Goal: Information Seeking & Learning: Understand process/instructions

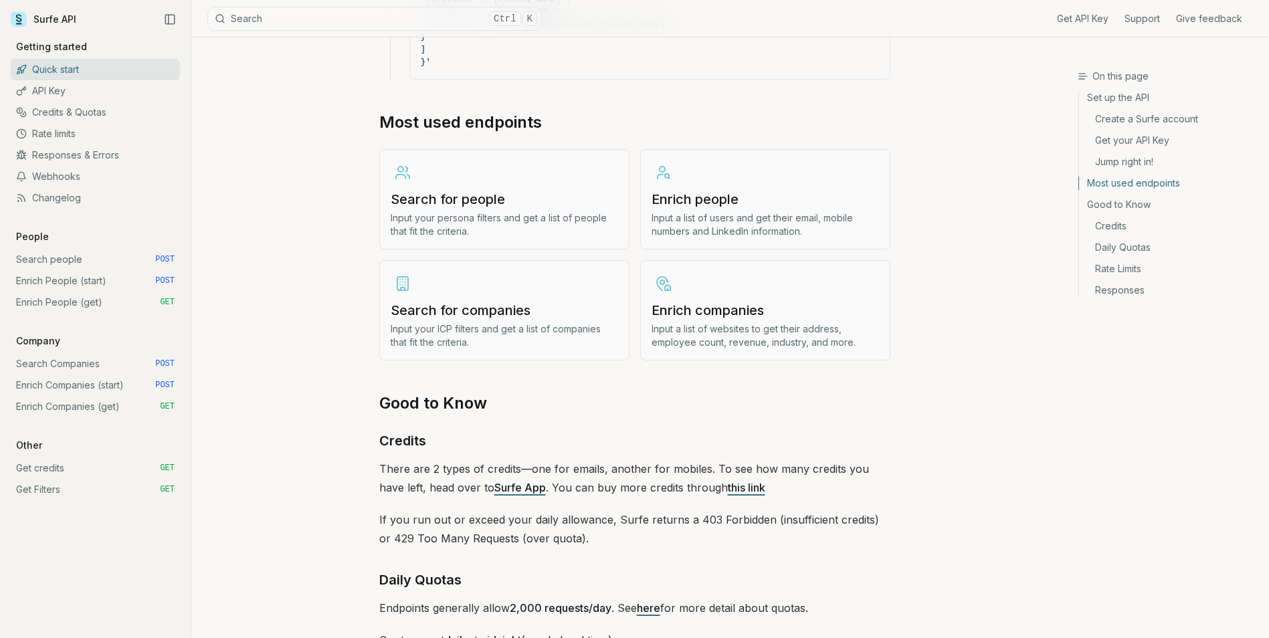
scroll to position [1889, 0]
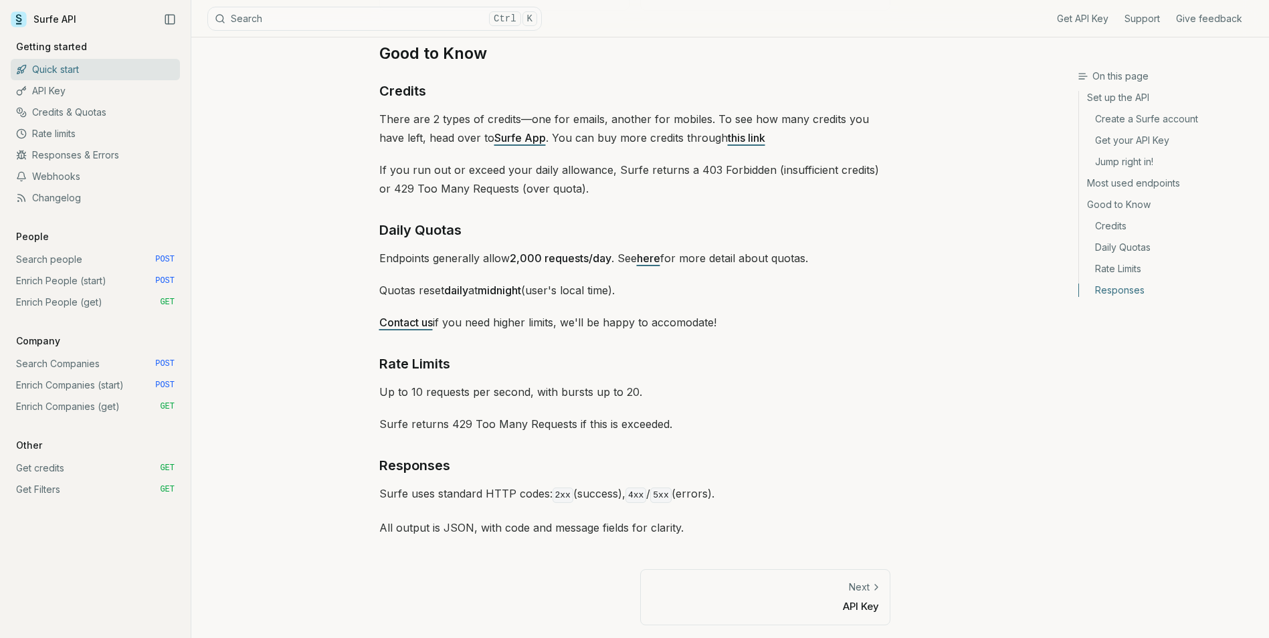
click at [66, 545] on div "Get API Key Support Give feedback Getting started Quick start API Key Credits &…" at bounding box center [95, 333] width 191 height 609
click at [87, 560] on div "Get API Key Support Give feedback Getting started Quick start API Key Credits &…" at bounding box center [95, 333] width 191 height 609
click at [72, 387] on link "Enrich Companies (start) POST" at bounding box center [95, 385] width 169 height 21
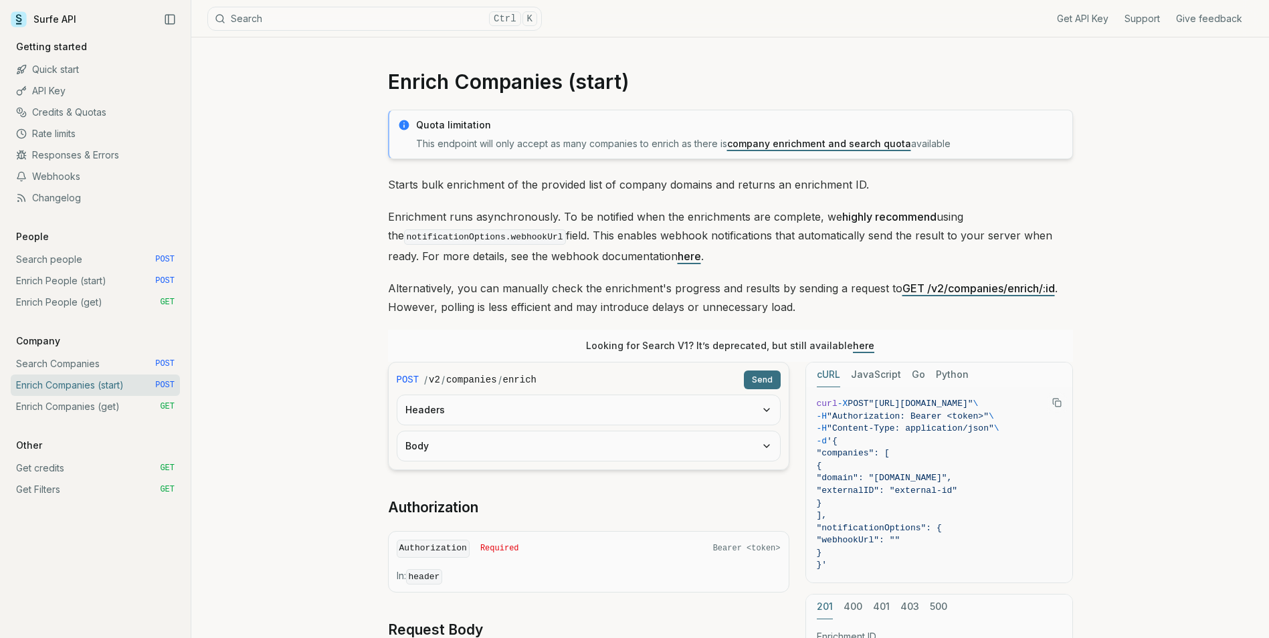
click at [836, 145] on link "company enrichment and search quota" at bounding box center [819, 143] width 184 height 11
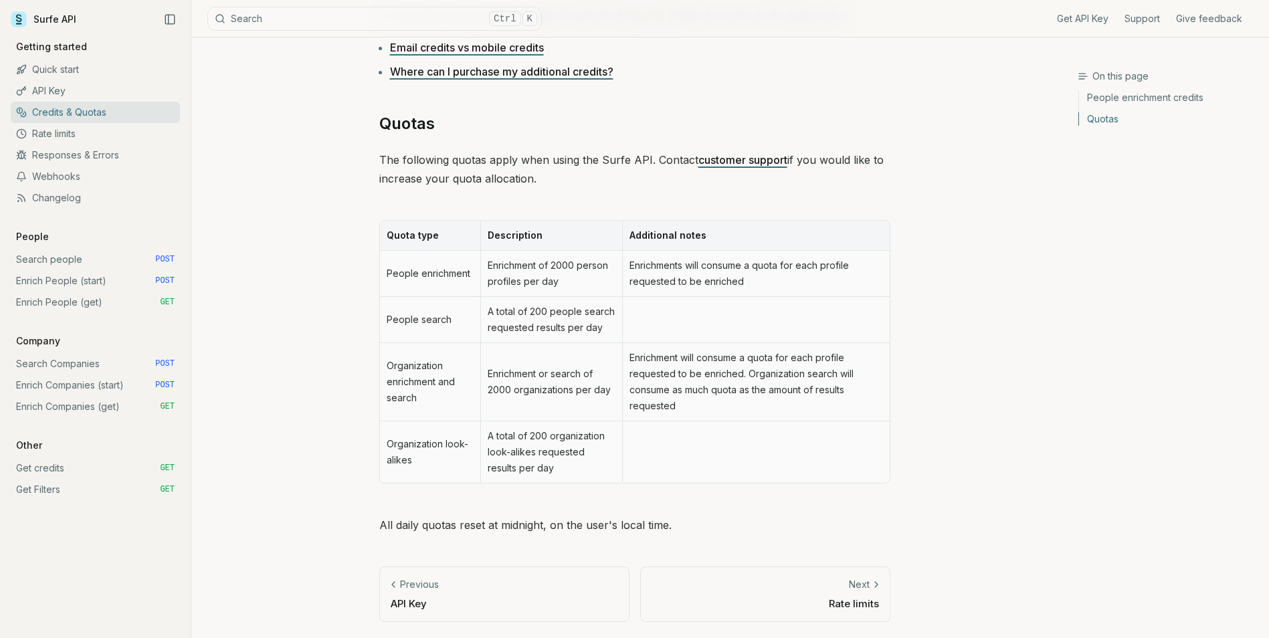
click at [908, 262] on article "Credits & Quotas Some of the services offered by the Surfe API consume credits …" at bounding box center [635, 75] width 576 height 1128
click at [568, 314] on td "A total of 200 people search requested results per day" at bounding box center [551, 320] width 142 height 46
click at [465, 326] on td "People search" at bounding box center [430, 320] width 101 height 46
drag, startPoint x: 455, startPoint y: 310, endPoint x: 439, endPoint y: 359, distance: 52.1
click at [454, 310] on td "People search" at bounding box center [430, 320] width 101 height 46
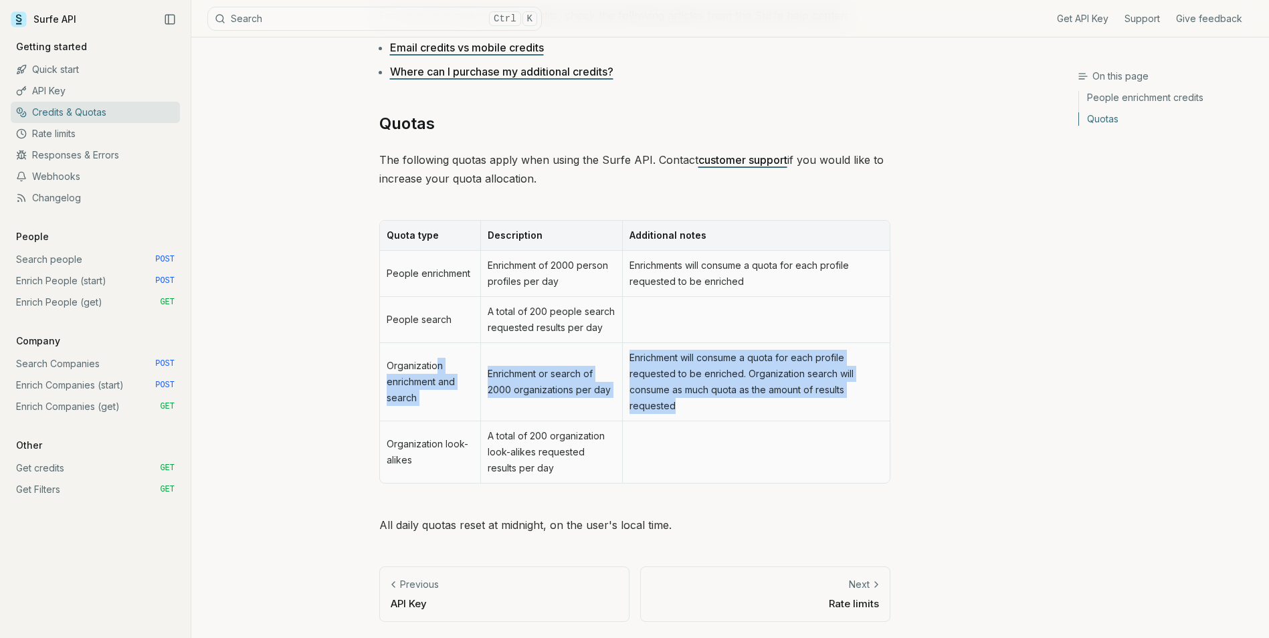
drag, startPoint x: 440, startPoint y: 369, endPoint x: 729, endPoint y: 410, distance: 292.0
click at [729, 410] on tr "Organization enrichment and search Enrichment or search of 2000 organizations p…" at bounding box center [635, 382] width 510 height 78
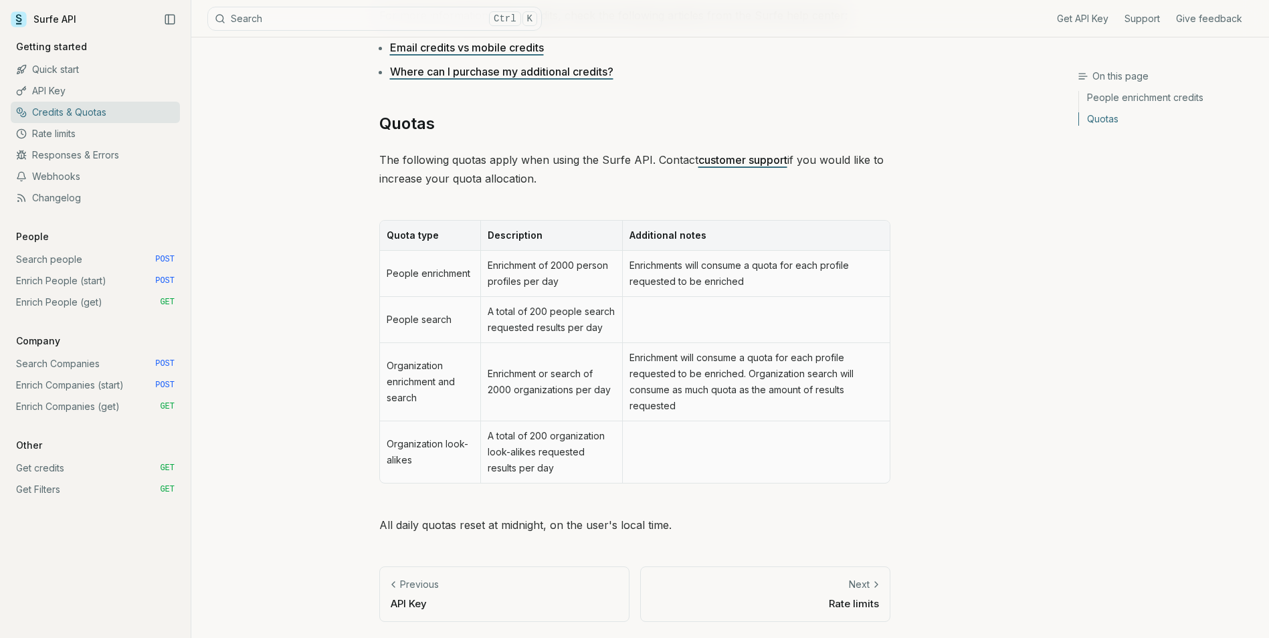
click at [520, 444] on td "A total of 200 organization look-alikes requested results per day" at bounding box center [551, 453] width 142 height 62
click at [351, 419] on article "Credits & Quotas Some of the services offered by the Surfe API consume credits …" at bounding box center [635, 75] width 576 height 1128
drag, startPoint x: 403, startPoint y: 361, endPoint x: 412, endPoint y: 375, distance: 17.1
click at [404, 361] on td "Organization enrichment and search" at bounding box center [430, 382] width 101 height 78
drag, startPoint x: 422, startPoint y: 387, endPoint x: 428, endPoint y: 391, distance: 6.9
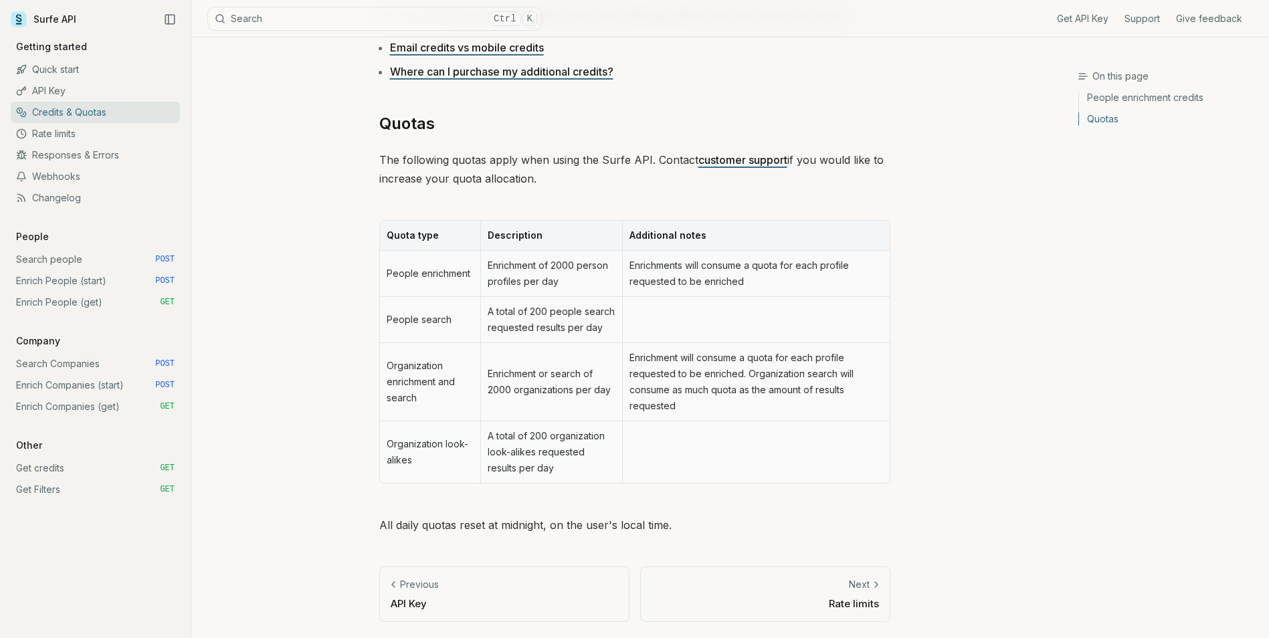
click at [422, 389] on td "Organization enrichment and search" at bounding box center [430, 382] width 101 height 78
click at [527, 375] on td "Enrichment or search of 2000 organizations per day" at bounding box center [551, 382] width 142 height 78
drag, startPoint x: 550, startPoint y: 369, endPoint x: 580, endPoint y: 381, distance: 32.2
click at [580, 381] on td "Enrichment or search of 2000 organizations per day" at bounding box center [551, 382] width 142 height 78
drag, startPoint x: 580, startPoint y: 381, endPoint x: 595, endPoint y: 377, distance: 15.3
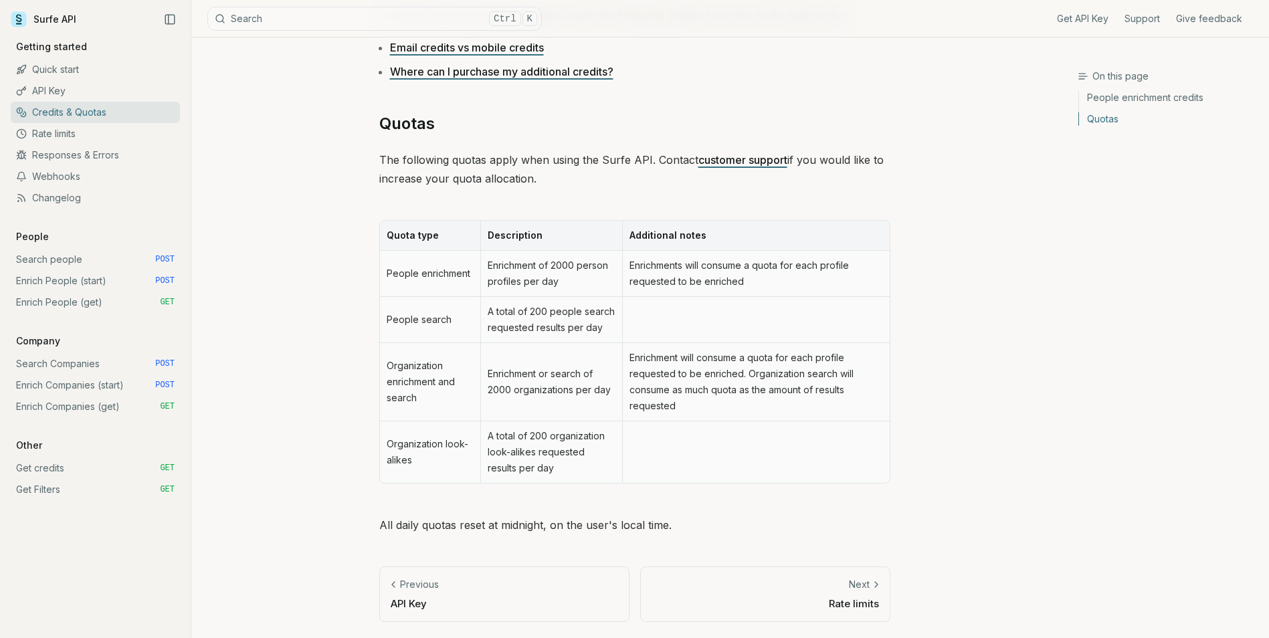
click at [595, 377] on td "Enrichment or search of 2000 organizations per day" at bounding box center [551, 382] width 142 height 78
click at [589, 390] on td "Enrichment or search of 2000 organizations per day" at bounding box center [551, 382] width 142 height 78
click at [589, 391] on td "Enrichment or search of 2000 organizations per day" at bounding box center [551, 382] width 142 height 78
drag, startPoint x: 589, startPoint y: 391, endPoint x: 522, endPoint y: 438, distance: 81.7
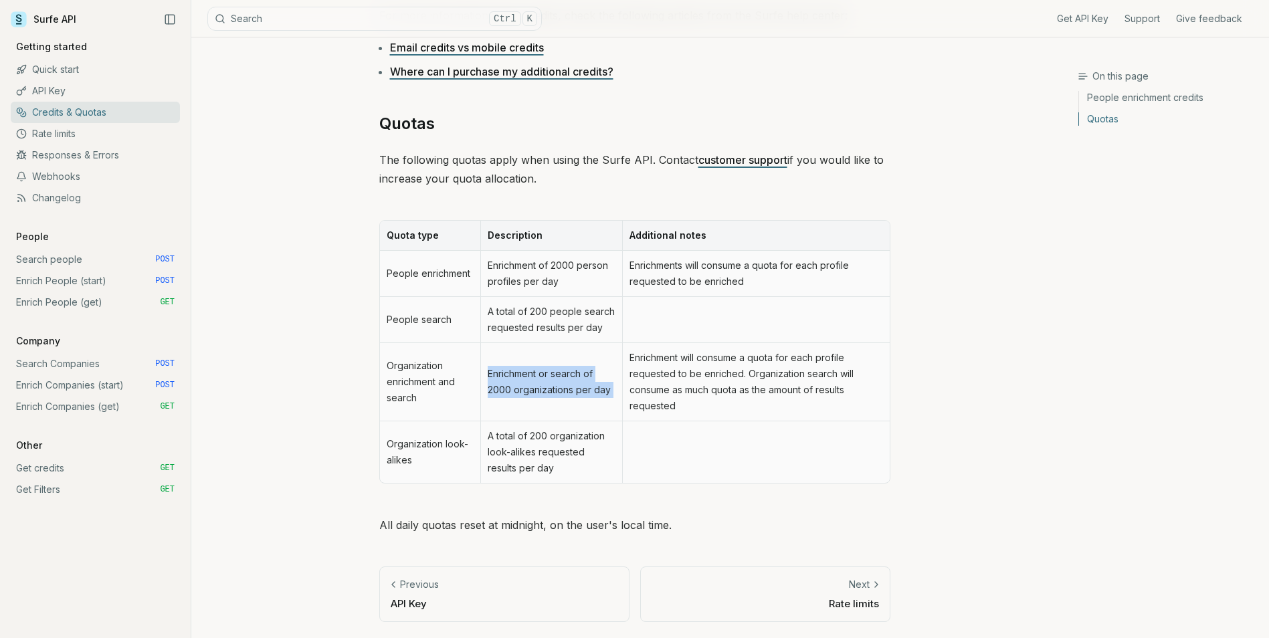
click at [522, 438] on td "A total of 200 organization look-alikes requested results per day" at bounding box center [551, 453] width 142 height 62
drag, startPoint x: 285, startPoint y: 414, endPoint x: 236, endPoint y: 389, distance: 55.4
click at [286, 414] on div "On this page Quotas Credits & Quotas Some of the services offered by the Surfe …" at bounding box center [634, 75] width 887 height 1128
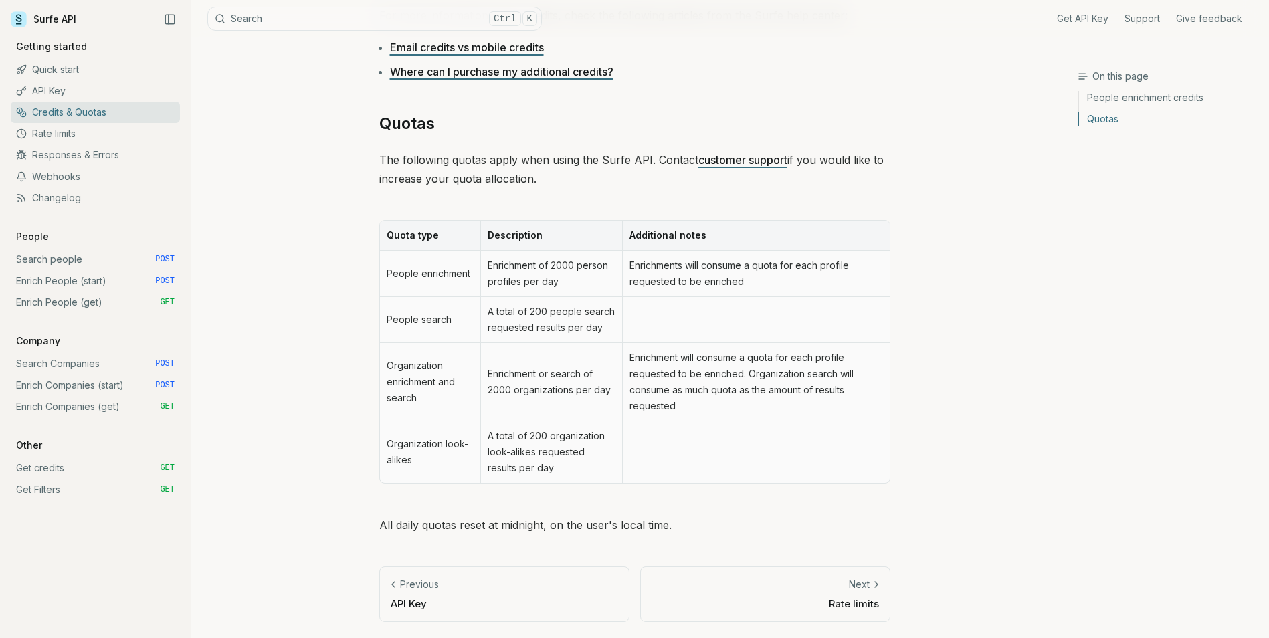
click at [19, 12] on icon at bounding box center [19, 19] width 16 height 16
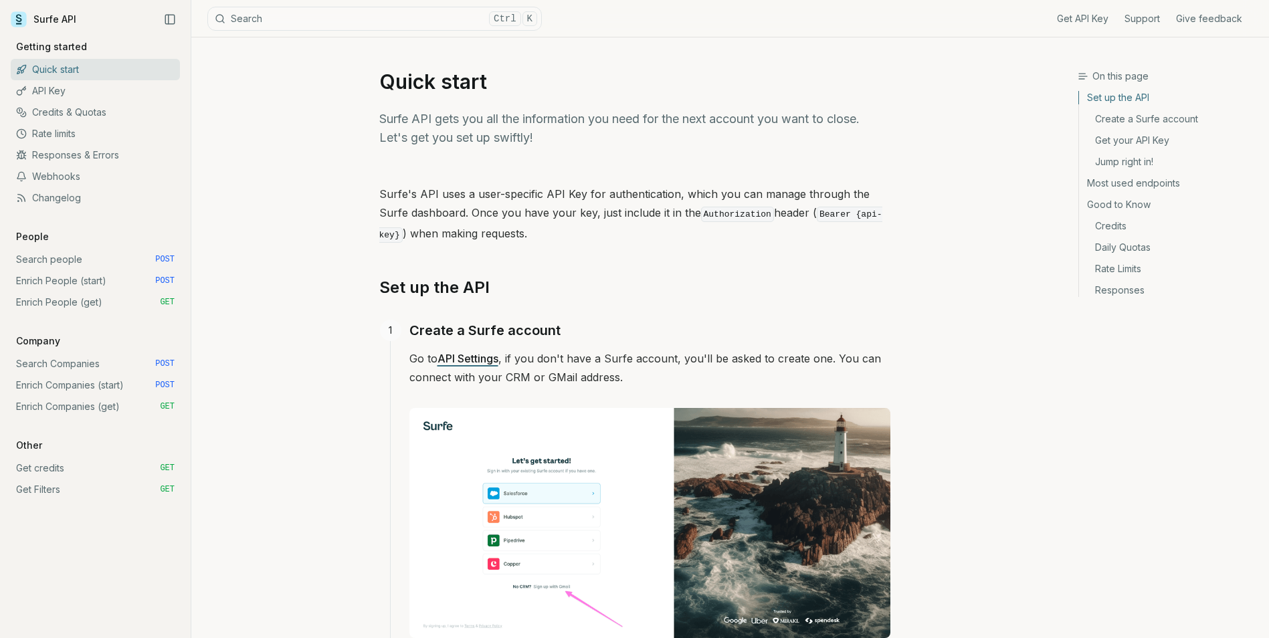
scroll to position [527, 0]
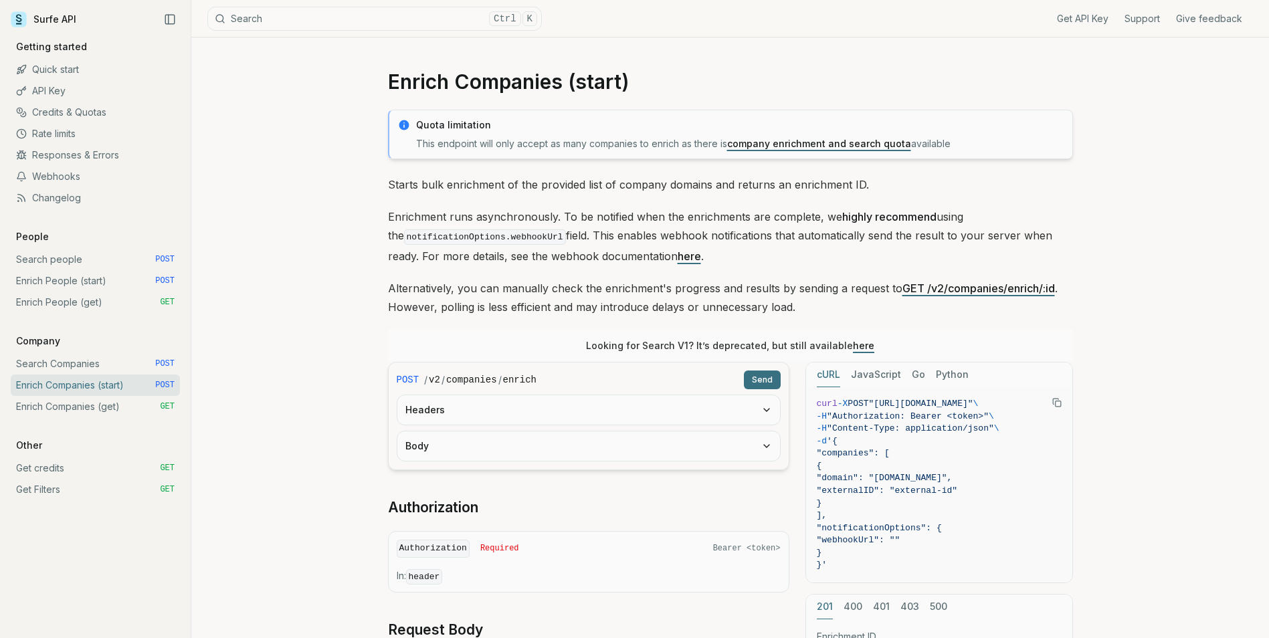
scroll to position [1889, 0]
